Goal: Task Accomplishment & Management: Use online tool/utility

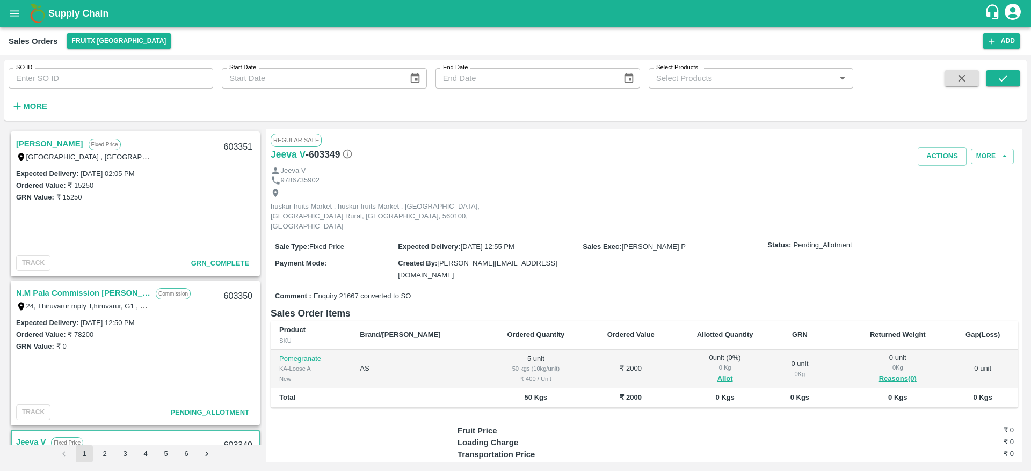
scroll to position [161, 0]
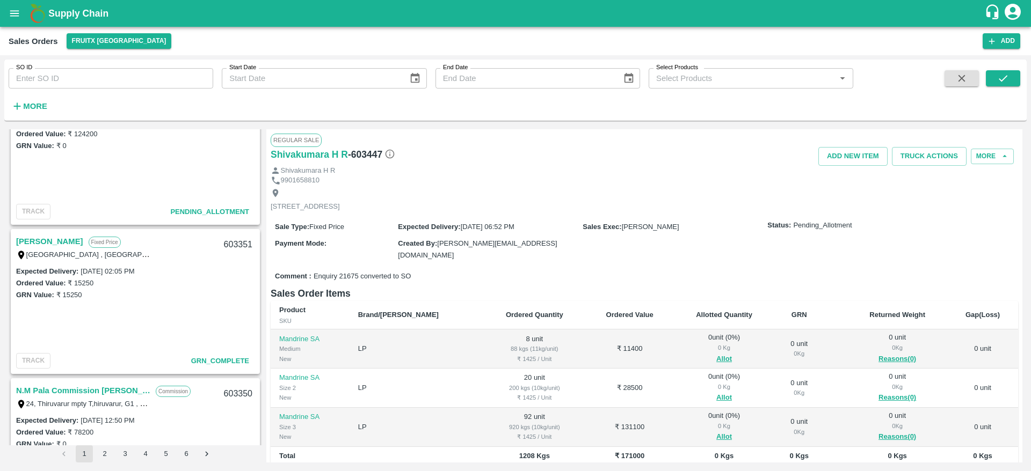
scroll to position [126, 0]
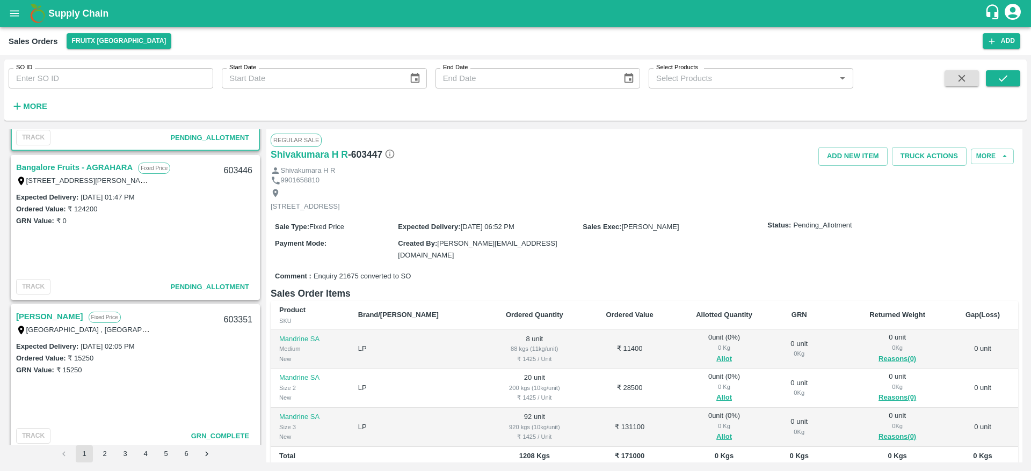
click at [81, 165] on link "Bangalore Fruits - AGRAHARA" at bounding box center [74, 168] width 116 height 14
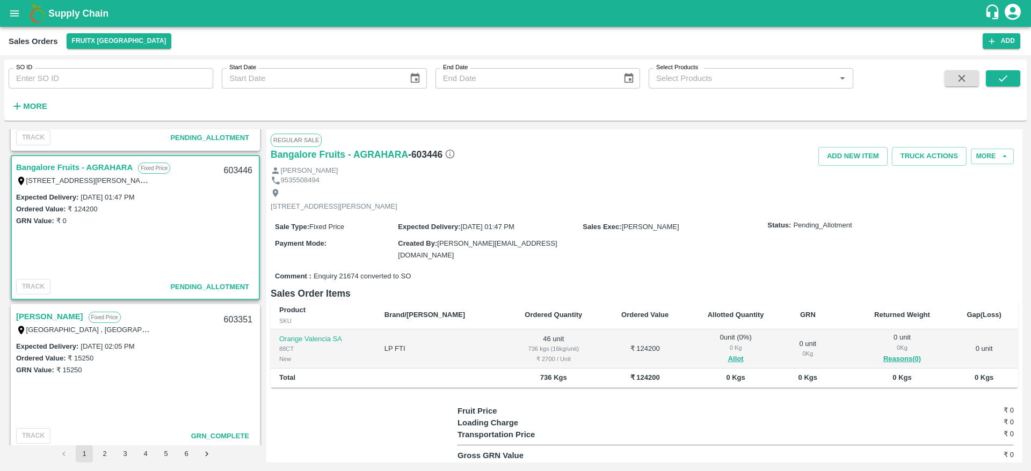
scroll to position [24, 0]
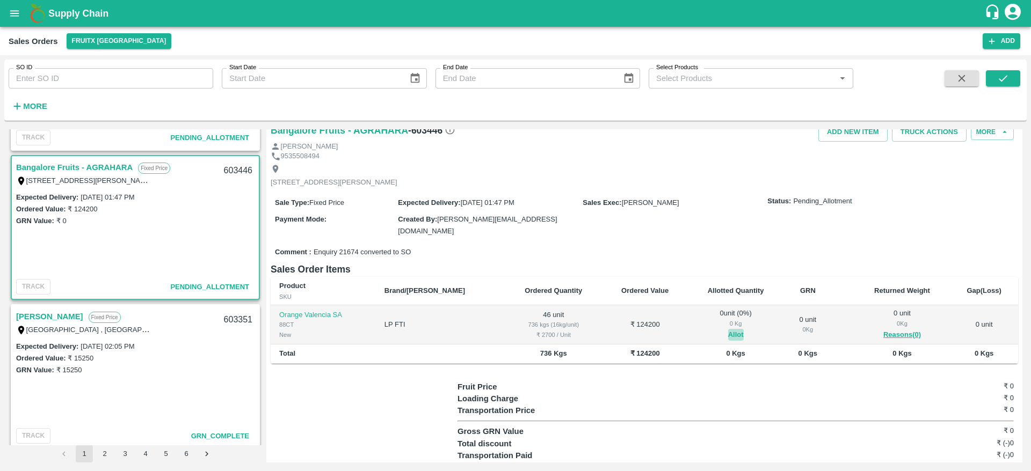
click at [728, 333] on button "Allot" at bounding box center [736, 335] width 16 height 12
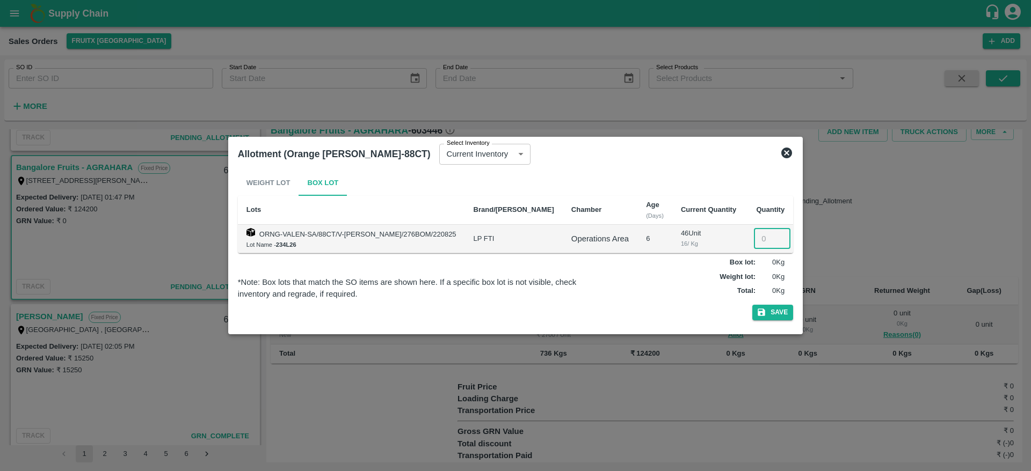
click at [754, 242] on input "number" at bounding box center [772, 239] width 37 height 20
type input "46"
click at [774, 308] on button "Save" at bounding box center [772, 313] width 41 height 16
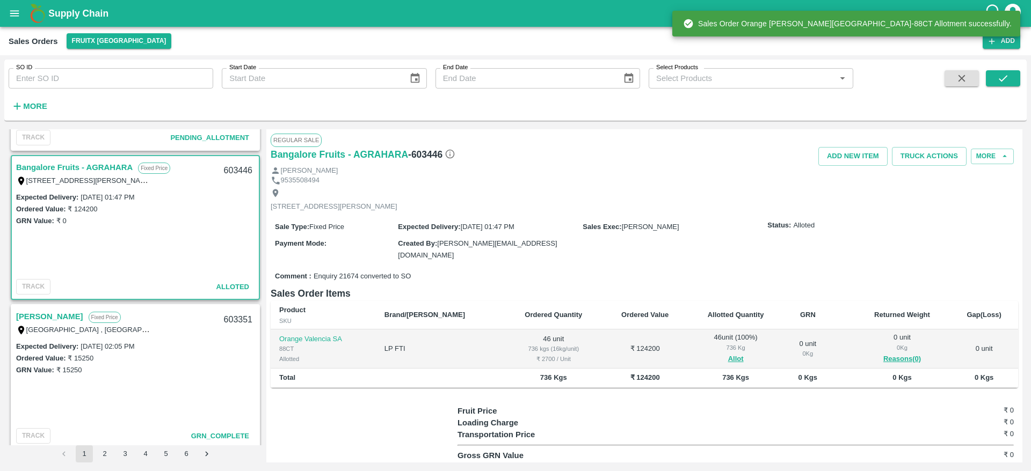
click at [238, 171] on div "603446" at bounding box center [237, 170] width 41 height 25
copy div "603446"
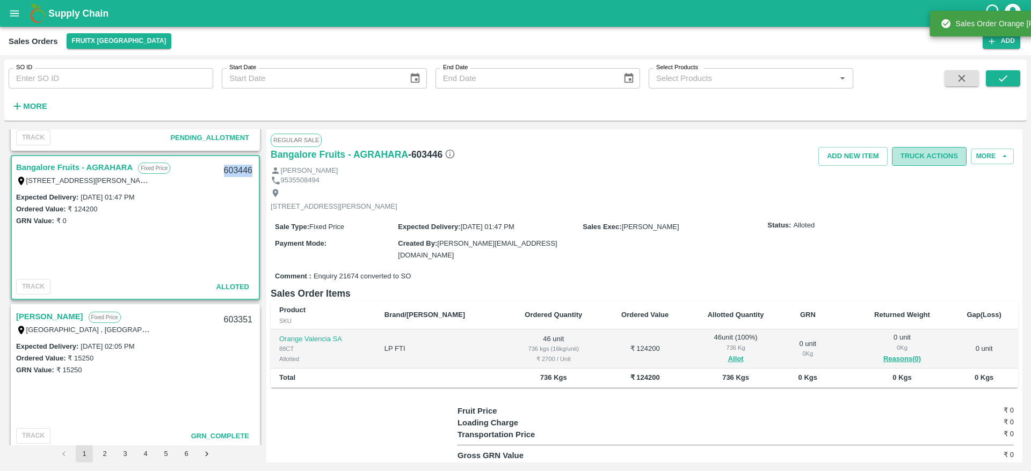
click at [921, 156] on button "Truck Actions" at bounding box center [929, 156] width 75 height 19
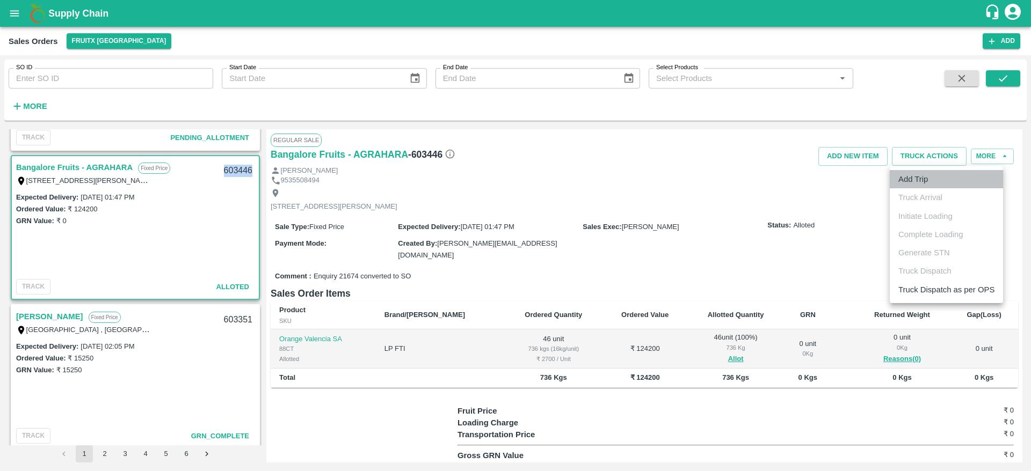
click at [924, 186] on li "Add Trip" at bounding box center [945, 179] width 113 height 18
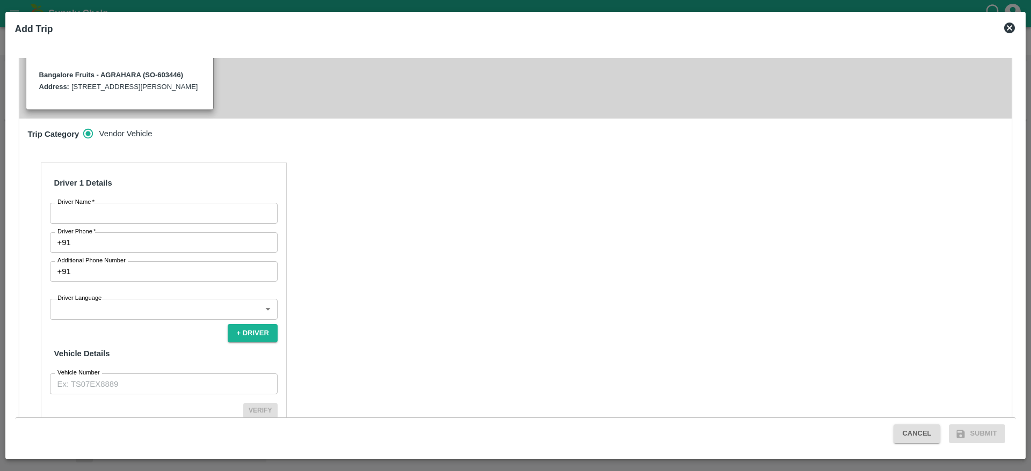
scroll to position [287, 0]
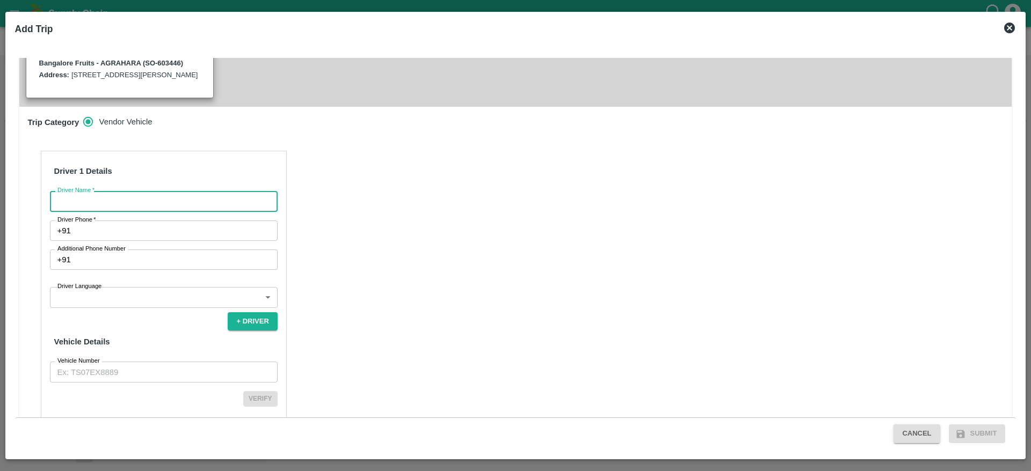
click at [196, 211] on input "Driver Name   *" at bounding box center [164, 201] width 228 height 20
type input "Bangalore Fruits"
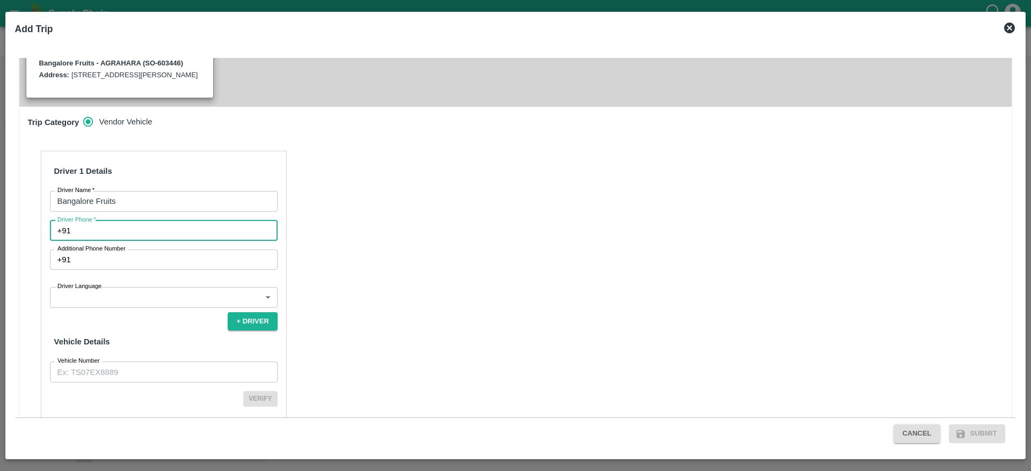
click at [165, 231] on input "Driver Phone   *" at bounding box center [176, 231] width 202 height 20
type input "8836838995"
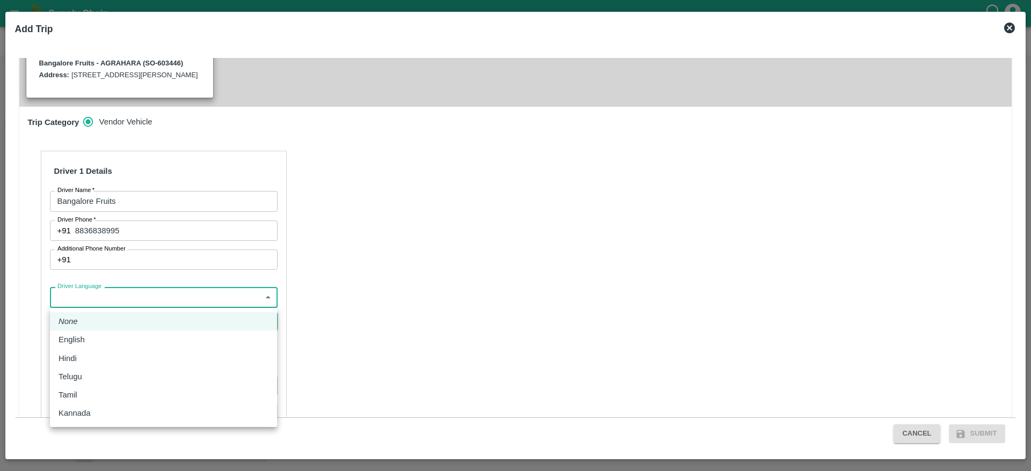
click at [143, 299] on body "Supply Chain Sales Orders FruitX [GEOGRAPHIC_DATA] Add SO ID SO ID Start Date S…" at bounding box center [515, 235] width 1031 height 471
click at [99, 395] on div "Tamil" at bounding box center [164, 395] width 210 height 12
type input "ta"
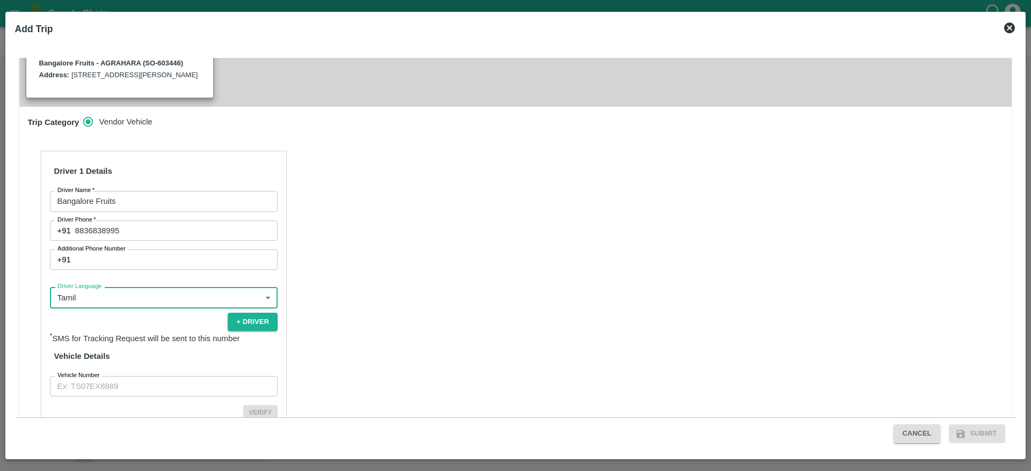
scroll to position [333, 0]
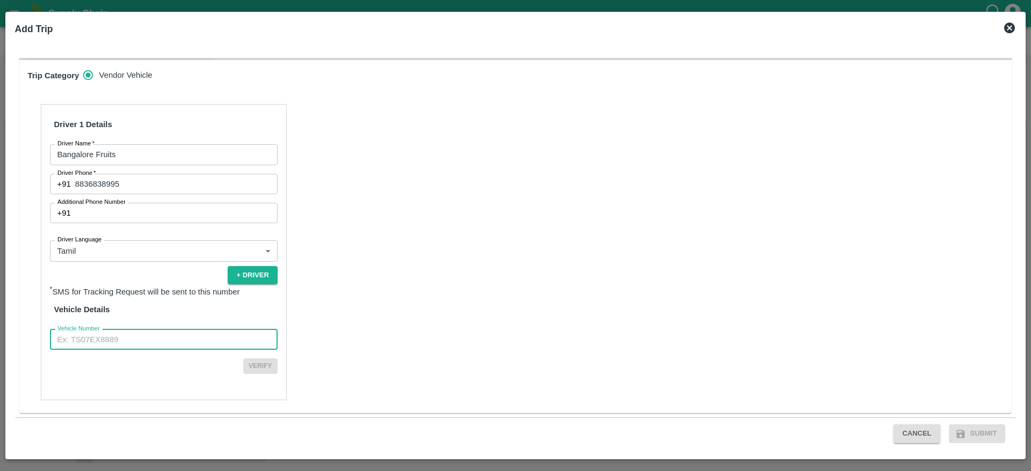
click at [142, 342] on input "Vehicle Number" at bounding box center [164, 340] width 228 height 20
type input "TN48AR5859"
click at [261, 364] on button "Verify" at bounding box center [260, 367] width 34 height 16
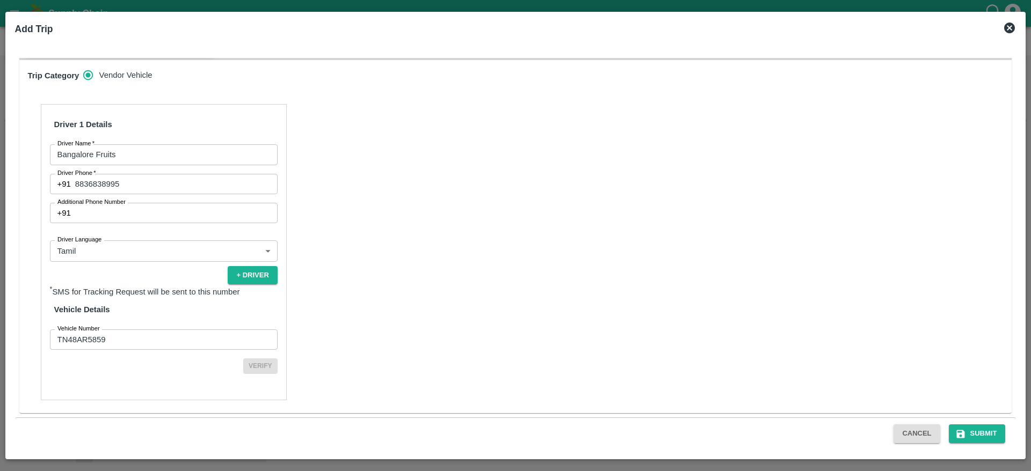
scroll to position [331, 0]
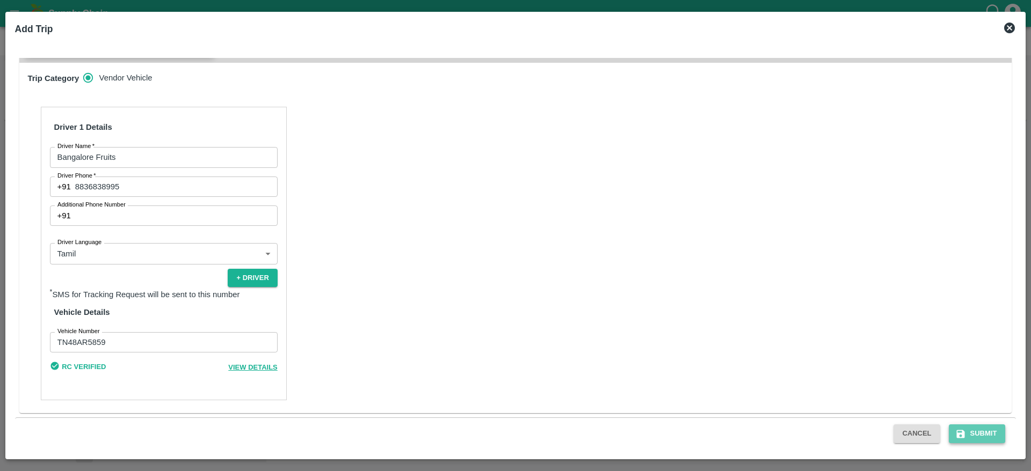
click at [973, 438] on button "Submit" at bounding box center [977, 434] width 57 height 19
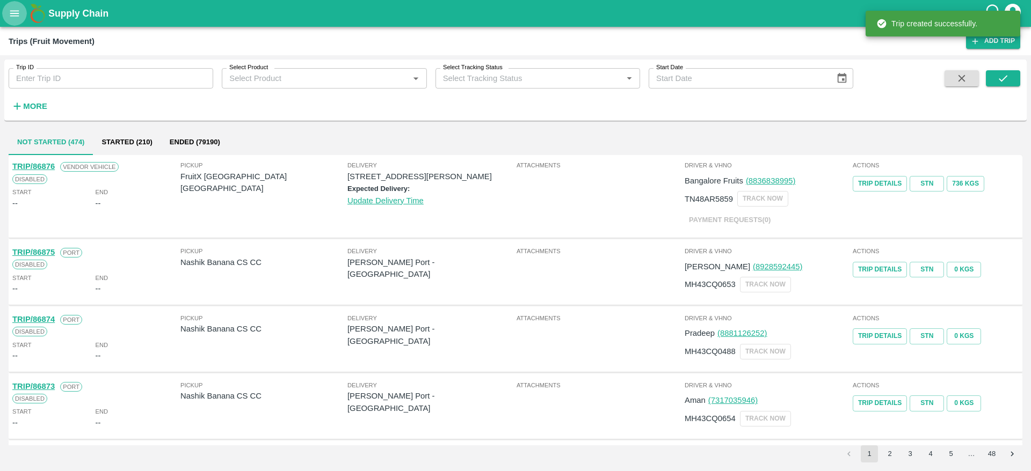
click at [16, 15] on icon "open drawer" at bounding box center [15, 14] width 12 height 12
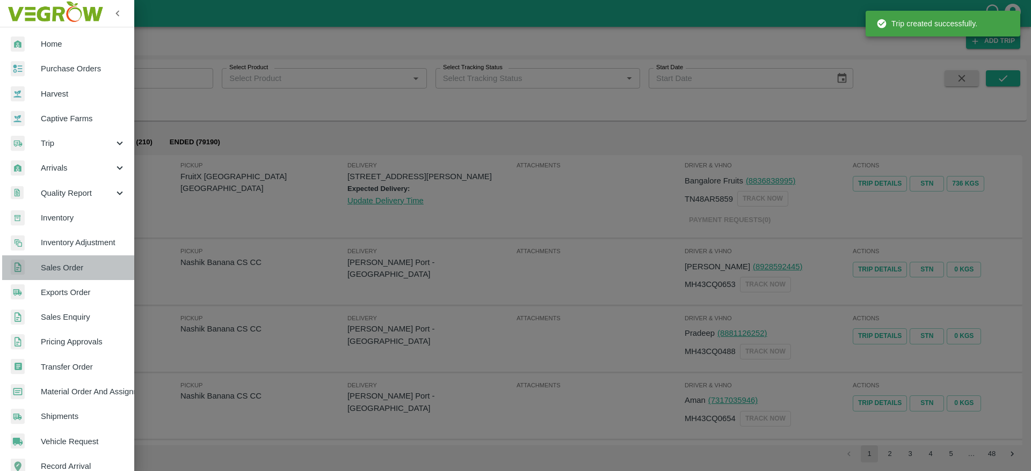
click at [87, 275] on link "Sales Order" at bounding box center [67, 268] width 134 height 25
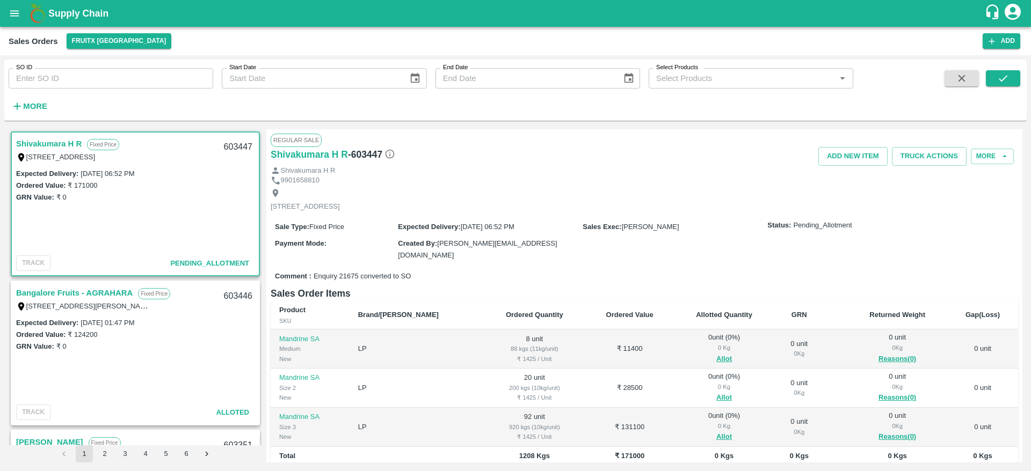
click at [105, 290] on link "Bangalore Fruits - AGRAHARA" at bounding box center [74, 293] width 116 height 14
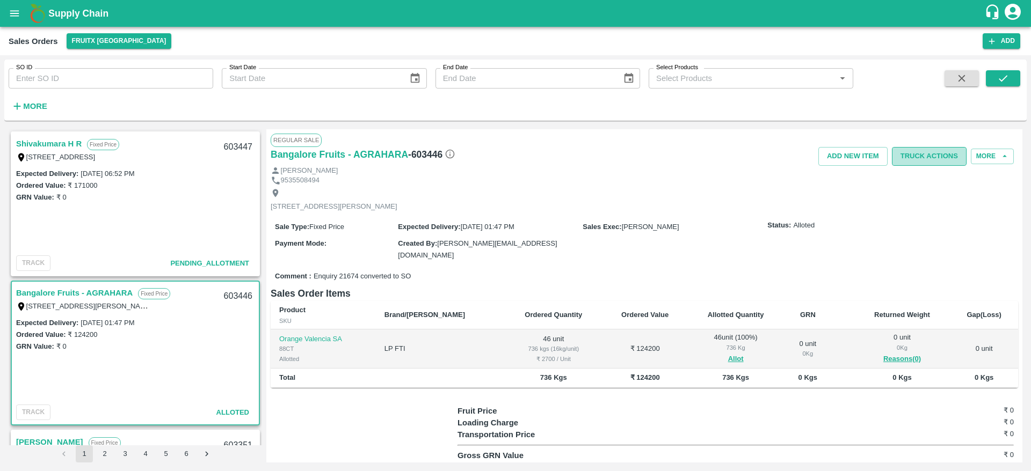
click at [930, 149] on button "Truck Actions" at bounding box center [929, 156] width 75 height 19
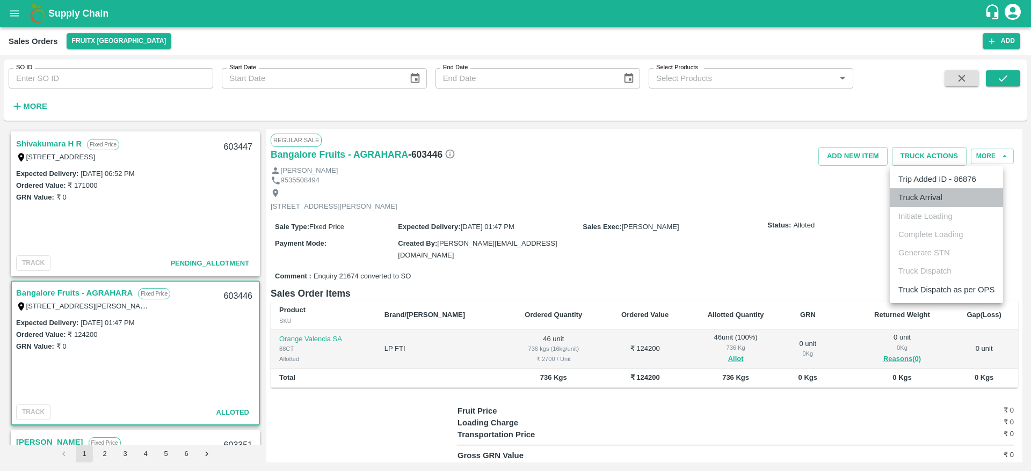
click at [937, 191] on li "Truck Arrival" at bounding box center [945, 197] width 113 height 18
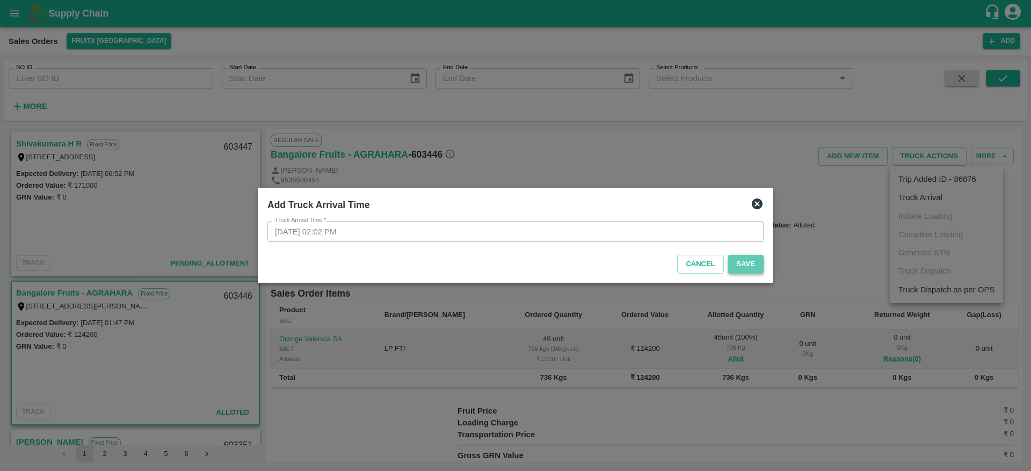
click at [745, 270] on button "Save" at bounding box center [745, 264] width 35 height 19
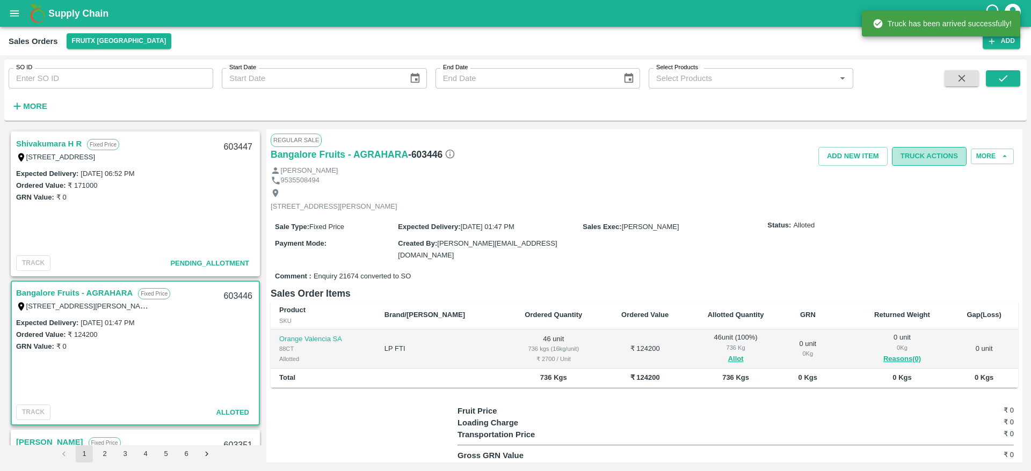
click at [939, 151] on button "Truck Actions" at bounding box center [929, 156] width 75 height 19
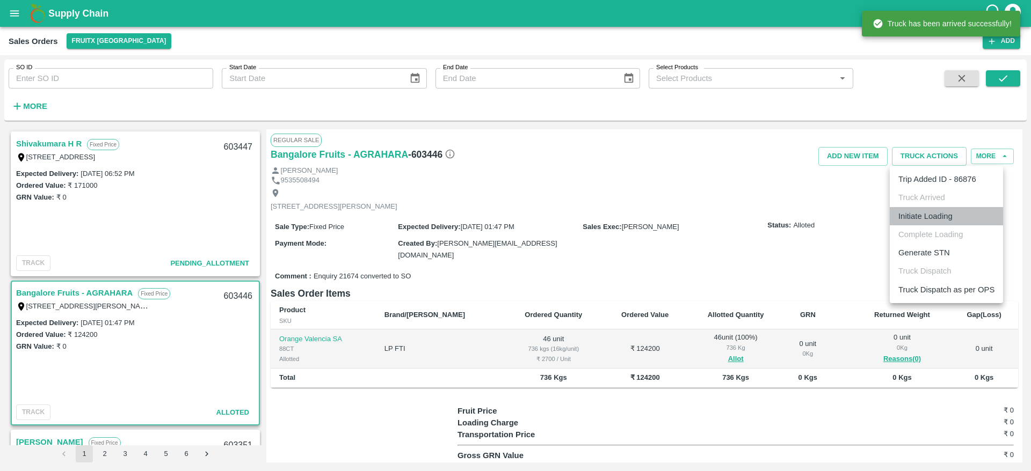
click at [936, 217] on li "Initiate Loading" at bounding box center [945, 216] width 113 height 18
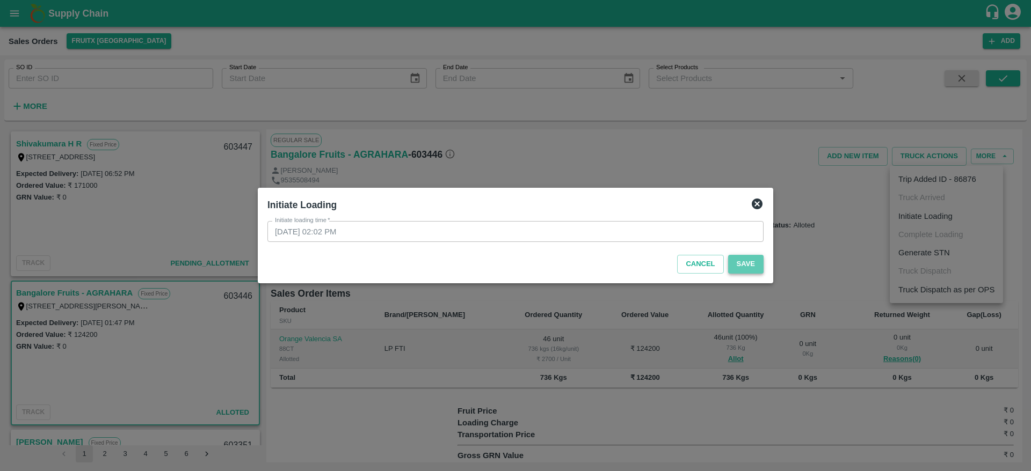
click at [741, 263] on button "Save" at bounding box center [745, 264] width 35 height 19
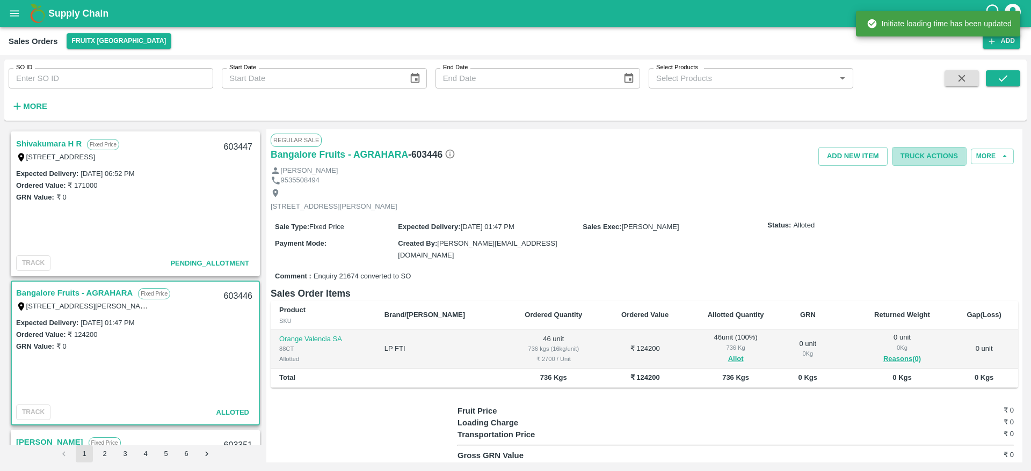
click at [927, 165] on button "Truck Actions" at bounding box center [929, 156] width 75 height 19
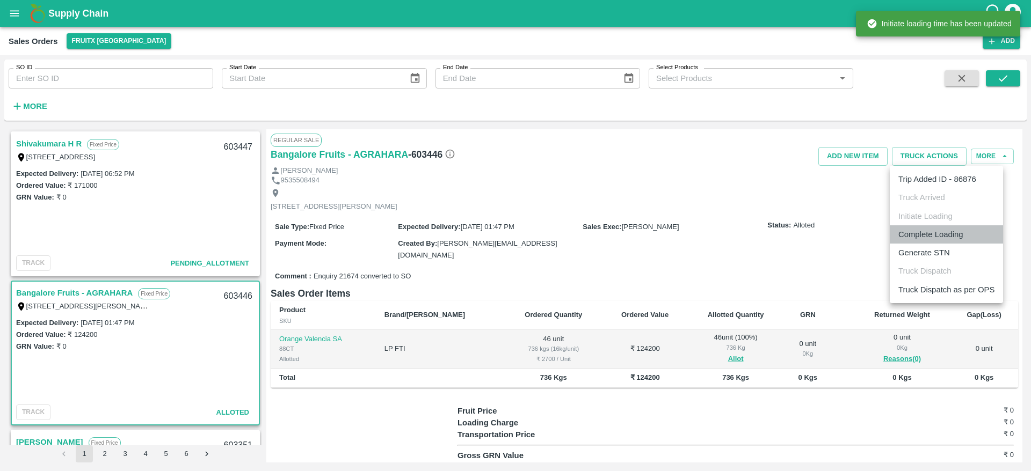
click at [946, 234] on li "Complete Loading" at bounding box center [945, 234] width 113 height 18
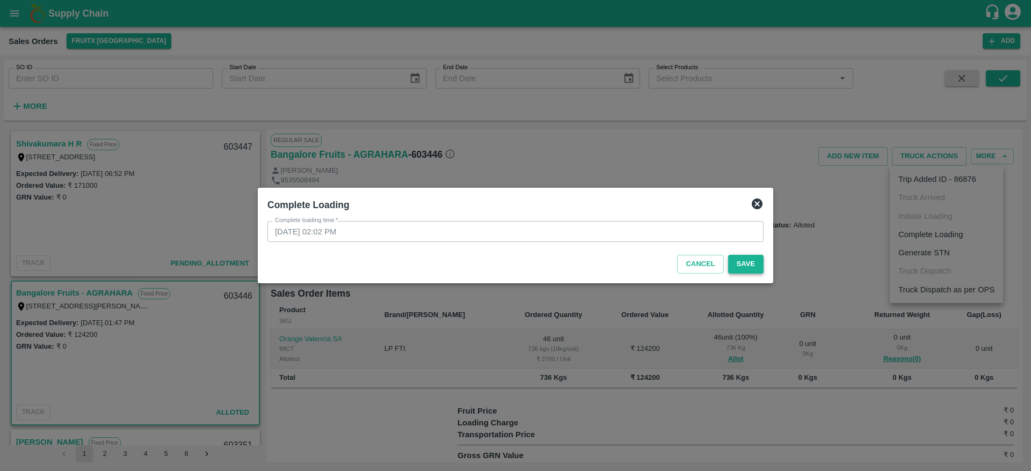
click at [760, 268] on button "Save" at bounding box center [745, 264] width 35 height 19
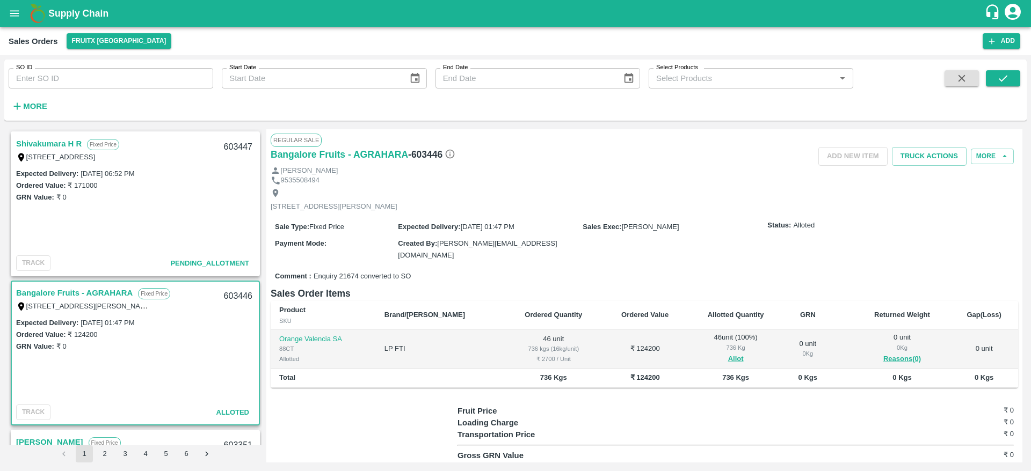
click at [47, 105] on strong "More" at bounding box center [35, 106] width 24 height 9
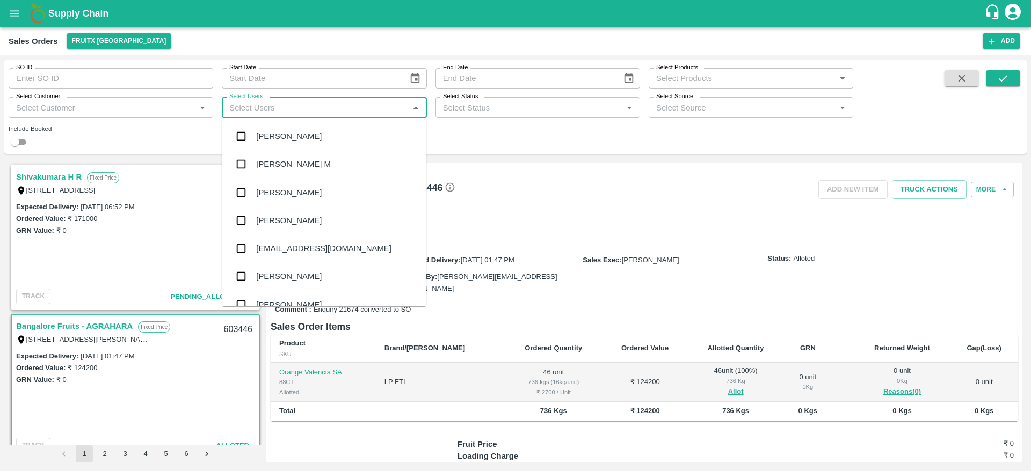
click at [316, 107] on input "Select Users" at bounding box center [315, 107] width 180 height 14
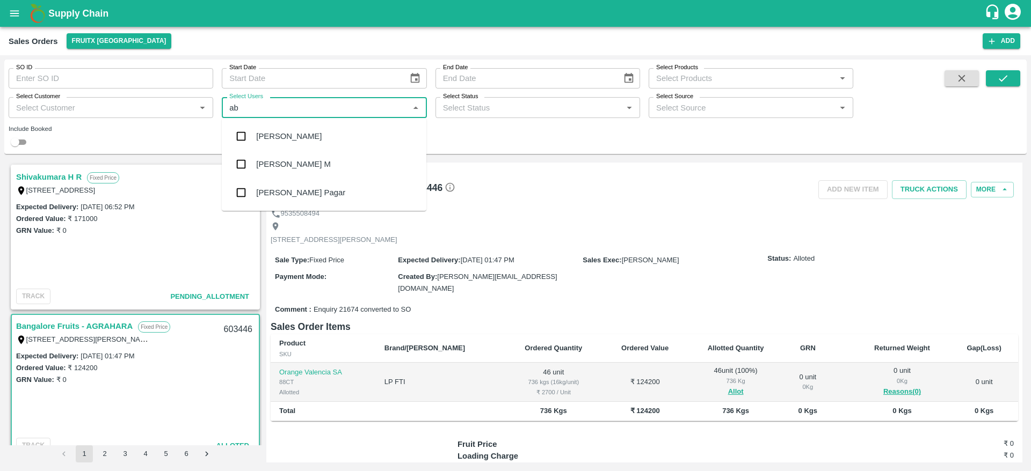
type input "abu"
click at [251, 139] on input "checkbox" at bounding box center [240, 136] width 21 height 21
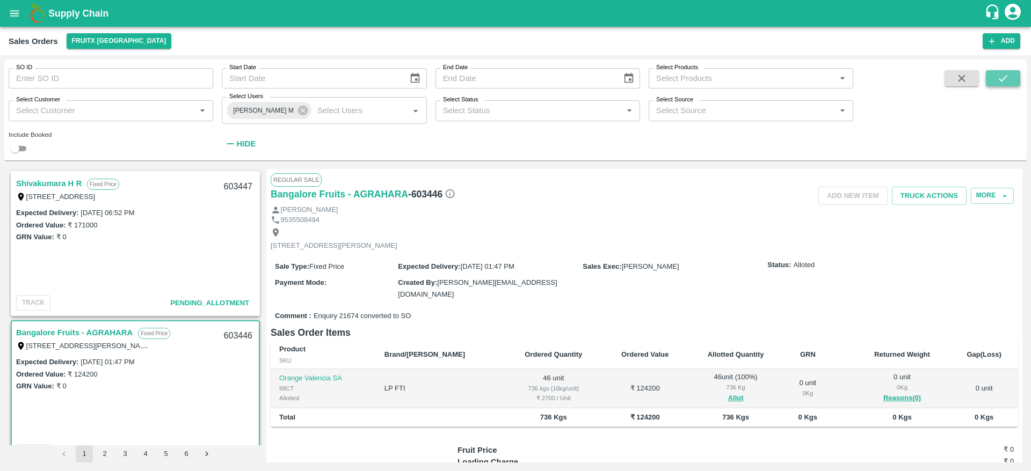
click at [1005, 83] on icon "submit" at bounding box center [1003, 78] width 12 height 12
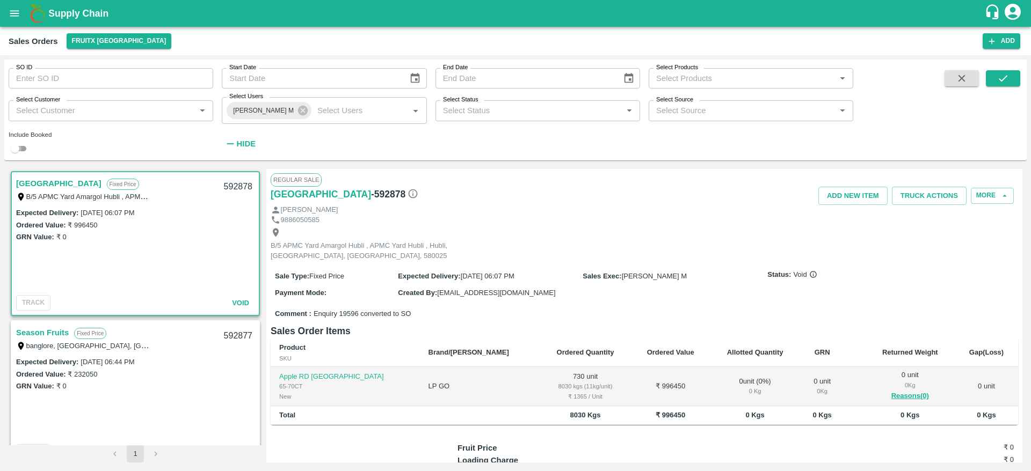
click at [26, 151] on input "checkbox" at bounding box center [15, 148] width 39 height 13
checkbox input "true"
click at [1000, 75] on icon "submit" at bounding box center [1003, 78] width 12 height 12
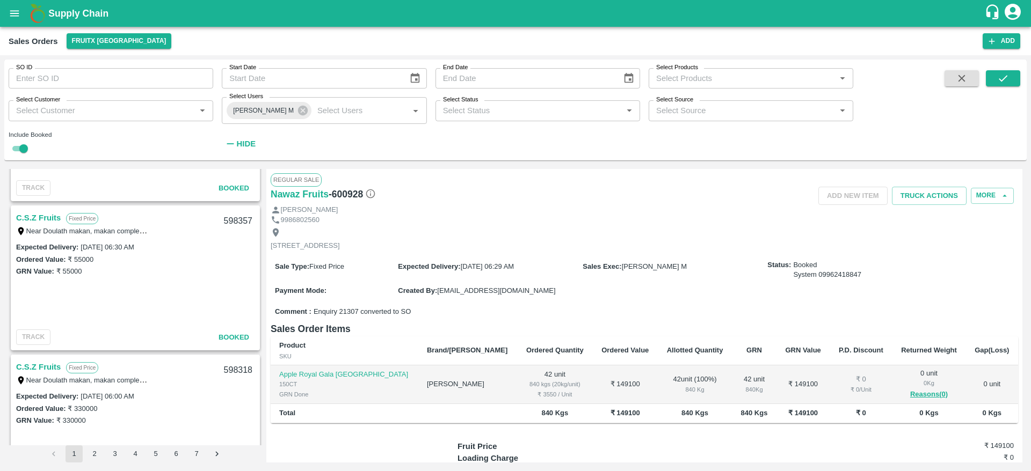
scroll to position [3454, 0]
